Goal: Book appointment/travel/reservation

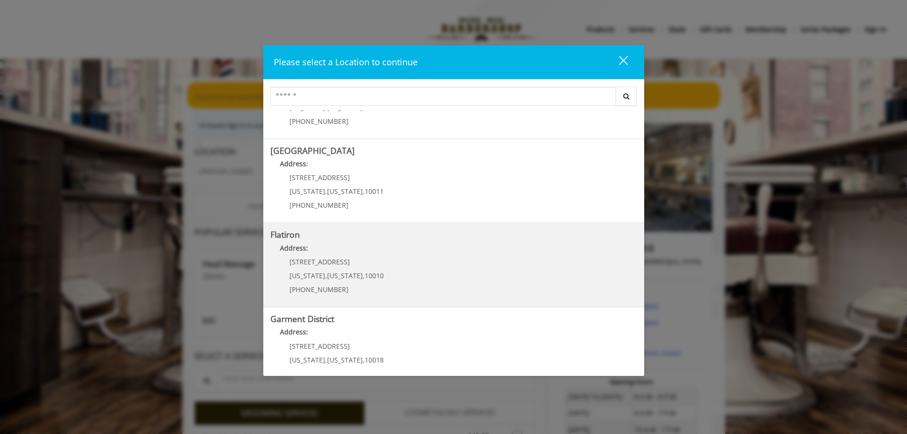
scroll to position [141, 0]
click at [401, 283] on "Flatiron Address: [STREET_ADDRESS][US_STATE][US_STATE] (917) 475-1765" at bounding box center [454, 265] width 367 height 70
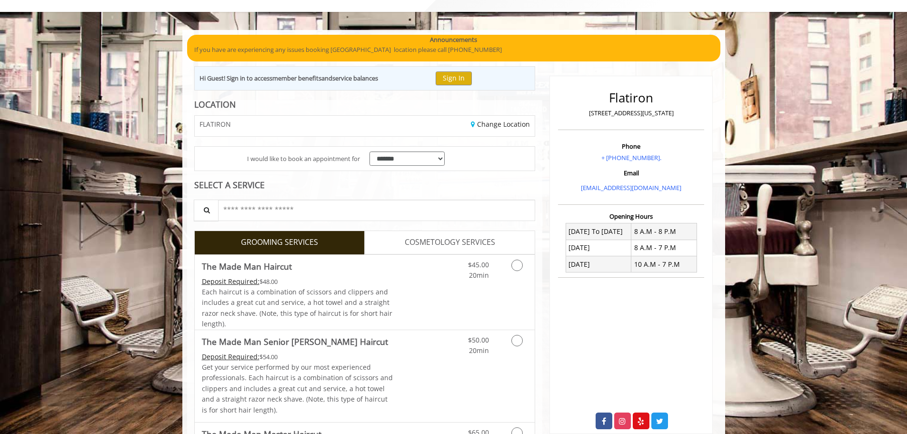
scroll to position [48, 0]
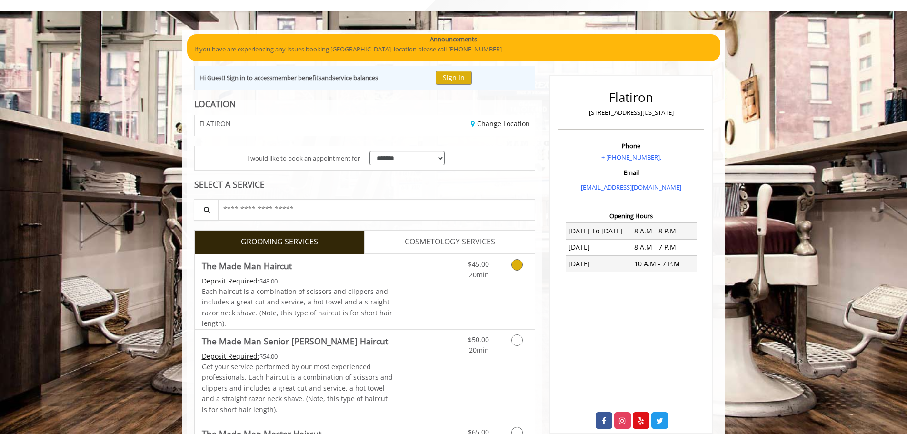
click at [475, 291] on div "$45.00 20min" at bounding box center [492, 291] width 85 height 75
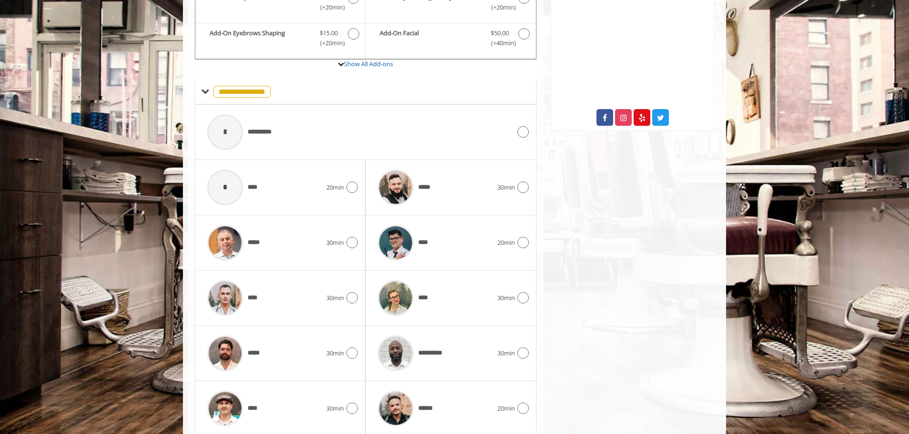
scroll to position [386, 0]
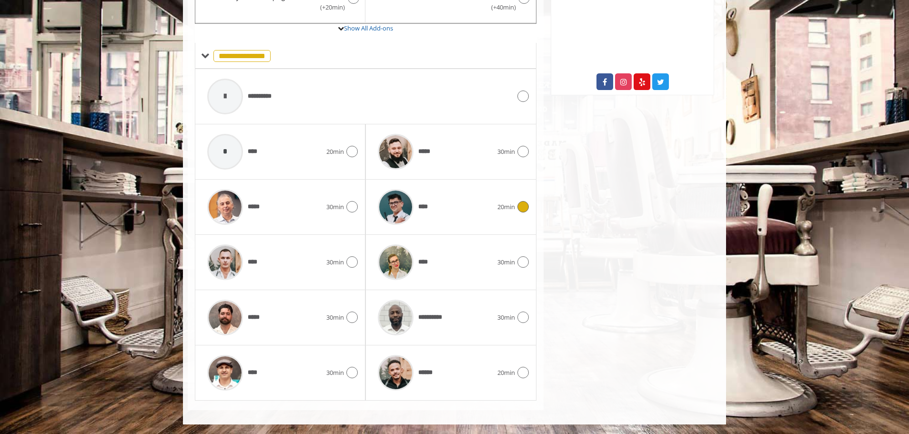
click at [484, 212] on div "****" at bounding box center [435, 206] width 124 height 45
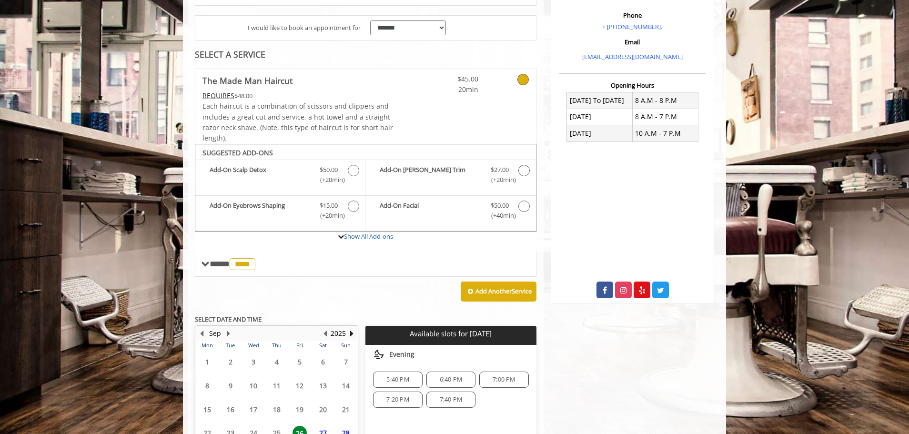
scroll to position [266, 0]
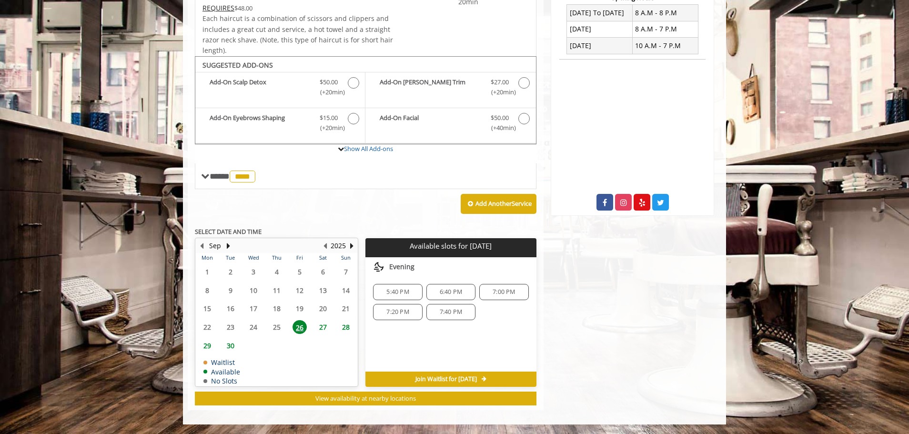
click at [326, 326] on span "27" at bounding box center [323, 327] width 14 height 14
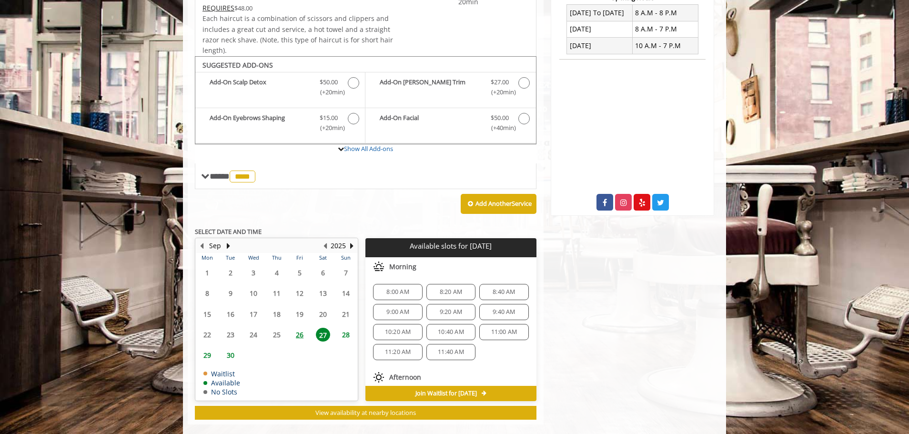
scroll to position [280, 0]
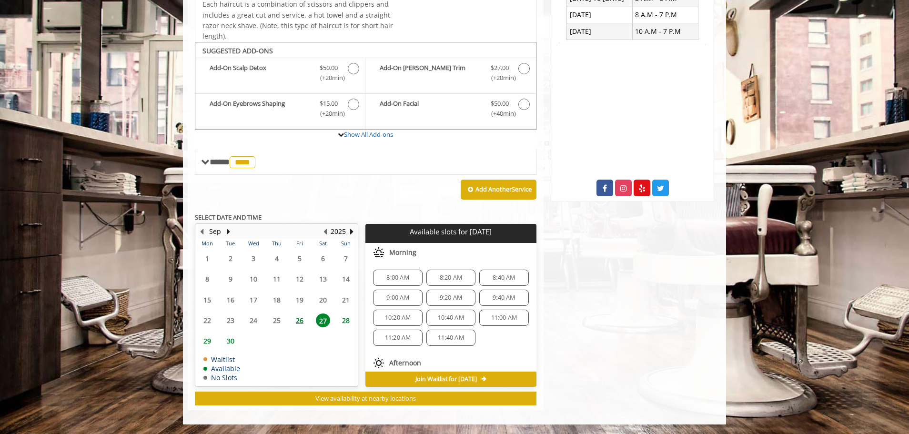
click at [402, 301] on div "9:00 AM" at bounding box center [397, 298] width 49 height 16
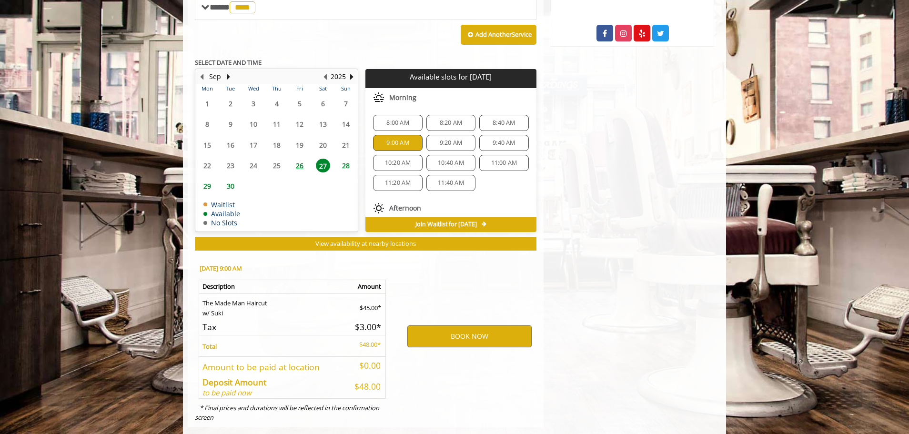
scroll to position [452, 0]
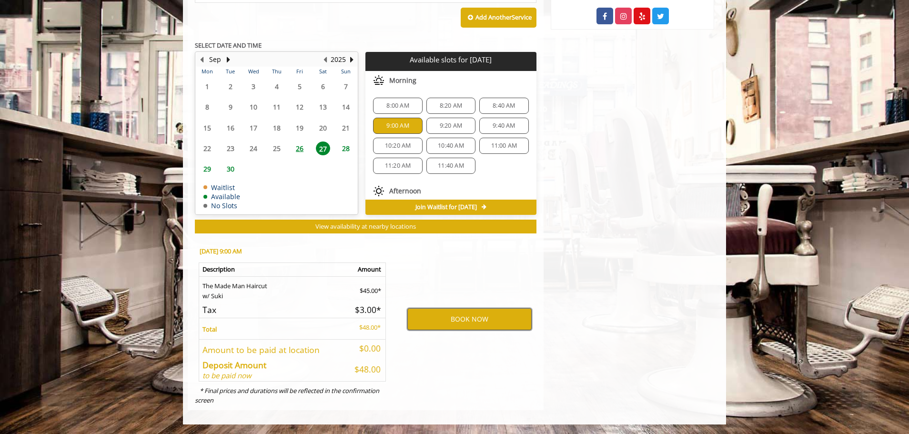
click at [429, 323] on button "BOOK NOW" at bounding box center [469, 319] width 124 height 22
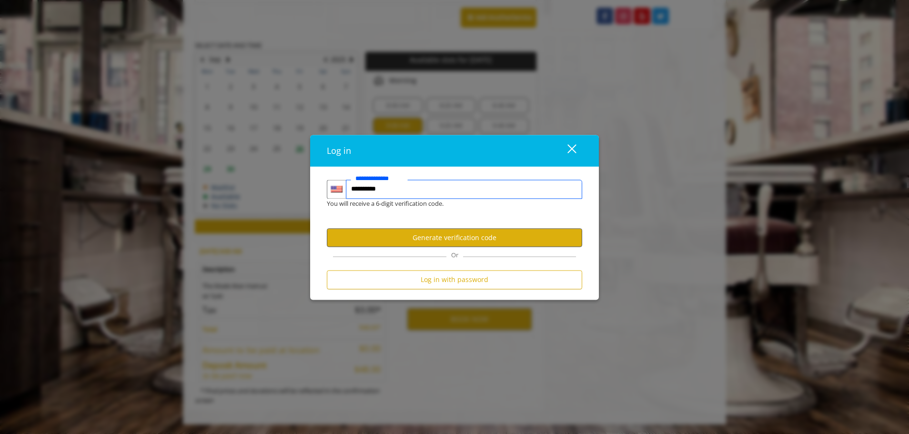
type input "**********"
click at [401, 245] on button "Generate verification code" at bounding box center [454, 238] width 255 height 19
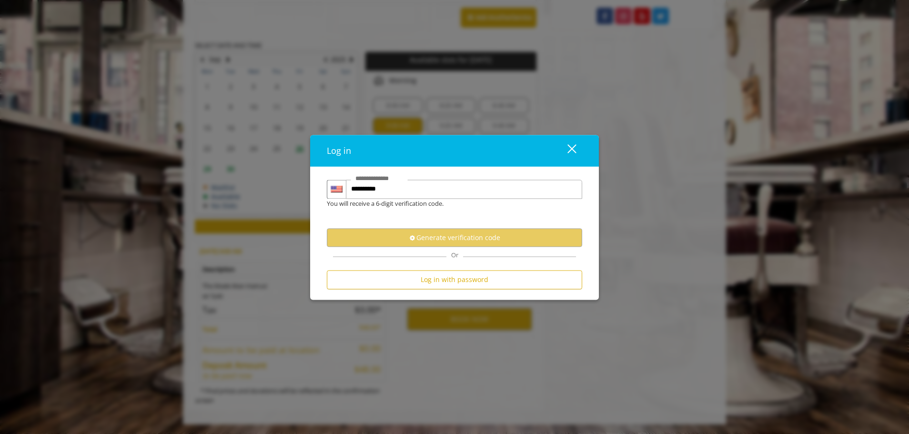
scroll to position [0, 0]
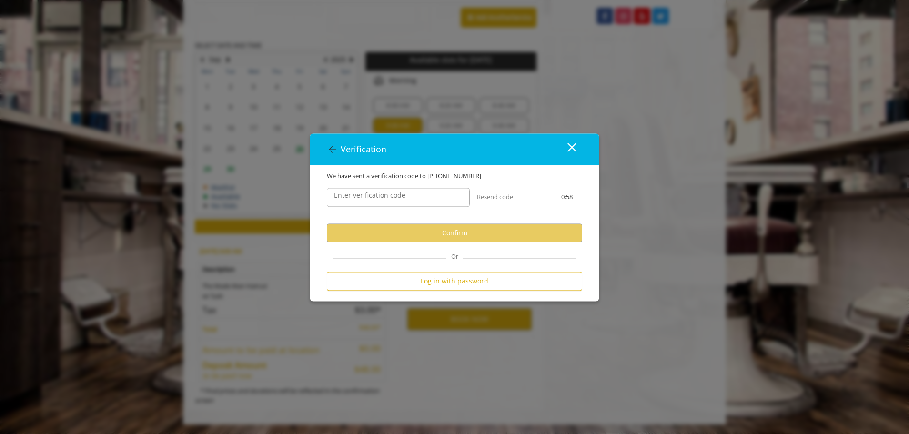
click at [392, 201] on label "Enter verification code" at bounding box center [369, 196] width 81 height 10
click at [392, 201] on input "Enter verification code" at bounding box center [398, 197] width 143 height 19
click at [407, 191] on label "Enter verification code" at bounding box center [369, 196] width 81 height 10
click at [407, 191] on input "Enter verification code" at bounding box center [398, 197] width 143 height 19
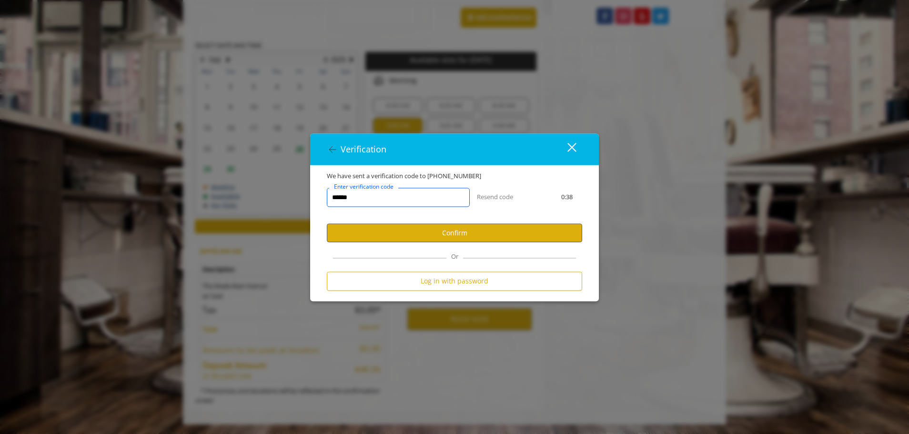
type input "******"
click at [406, 233] on button "Confirm" at bounding box center [454, 233] width 255 height 19
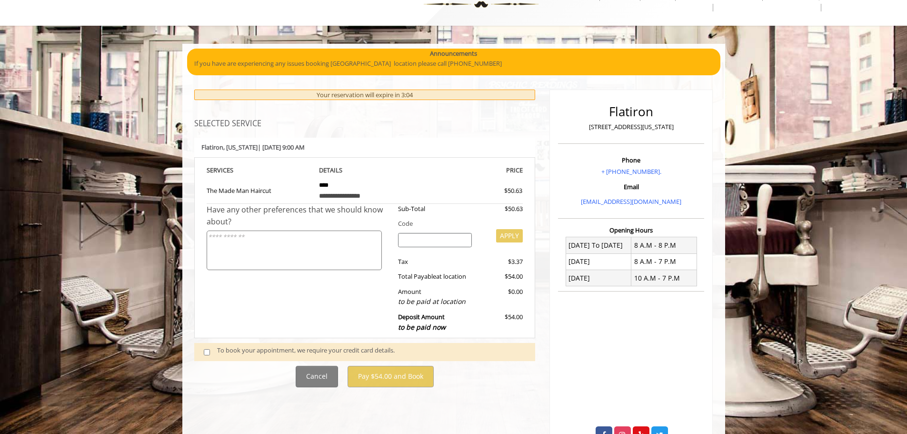
scroll to position [48, 0]
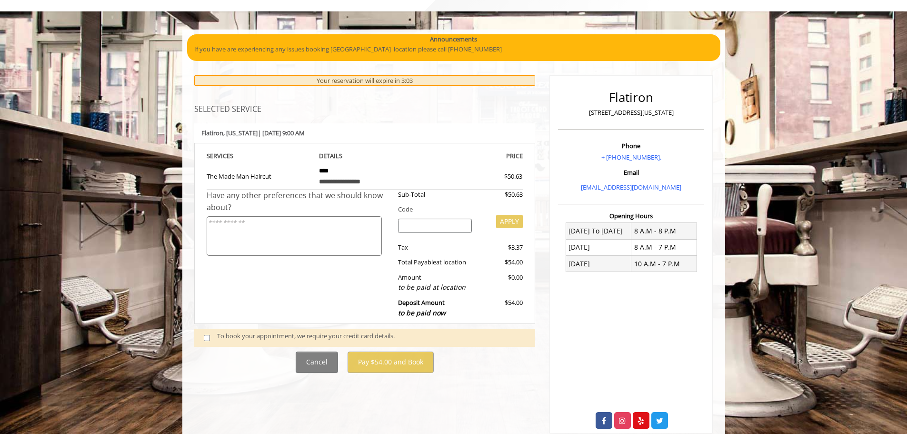
click at [215, 335] on span at bounding box center [211, 337] width 28 height 13
click at [213, 336] on span at bounding box center [211, 337] width 28 height 13
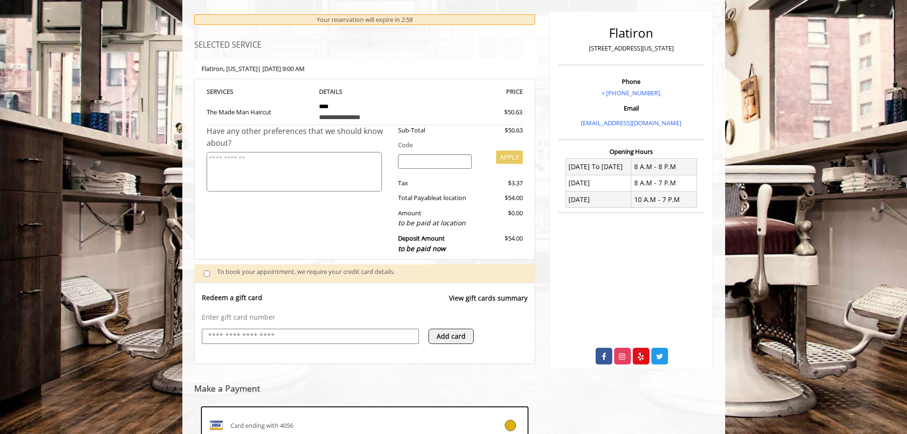
scroll to position [0, 0]
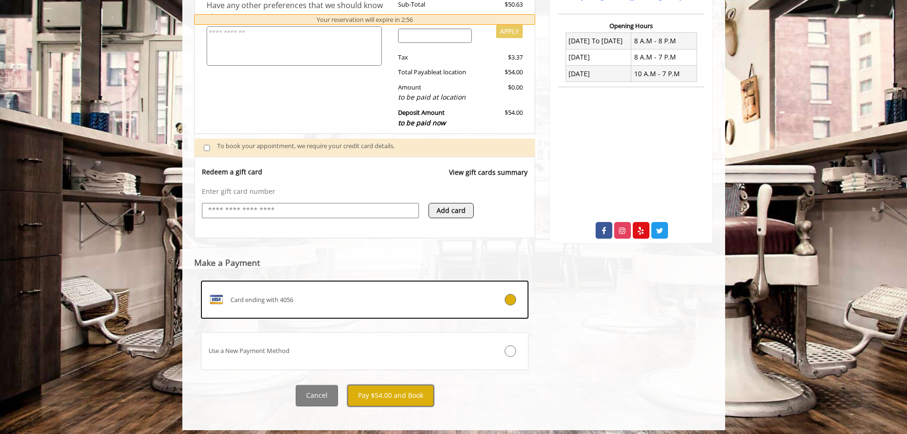
click at [392, 403] on button "Pay $54.00 and Book" at bounding box center [391, 395] width 86 height 21
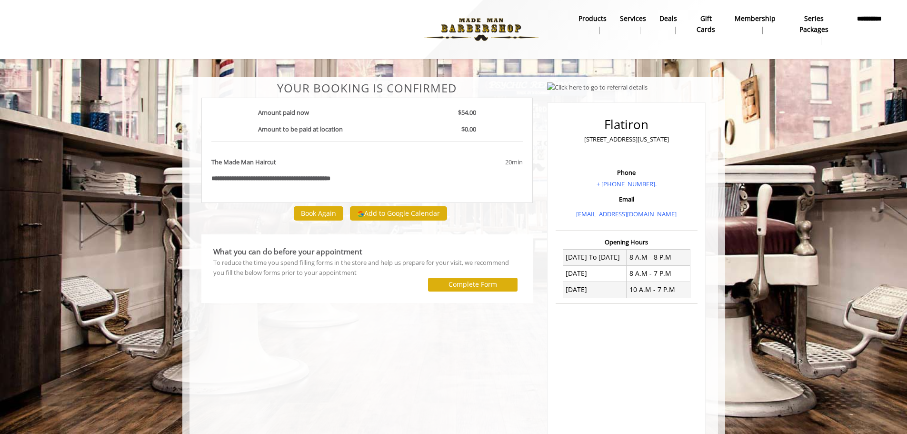
click at [139, 36] on div at bounding box center [280, 29] width 533 height 52
click at [145, 58] on nav "**********" at bounding box center [453, 29] width 893 height 59
